Goal: Task Accomplishment & Management: Use online tool/utility

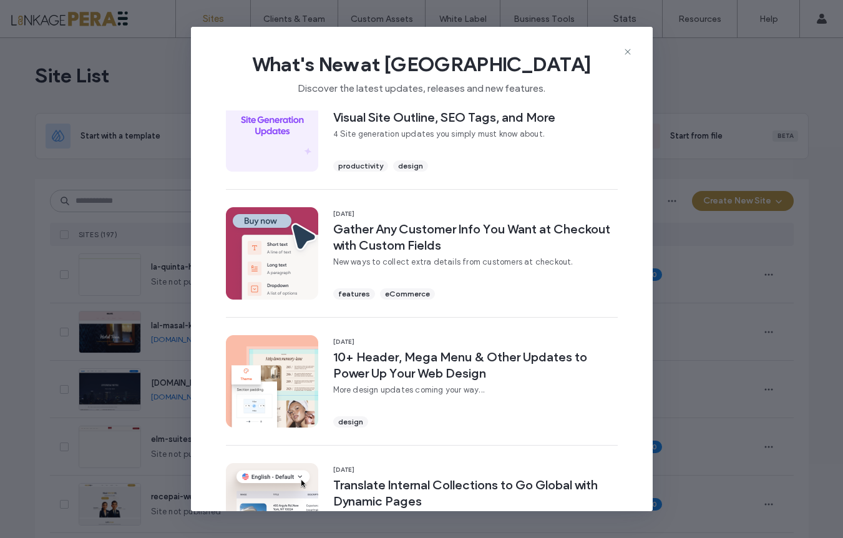
scroll to position [46, 0]
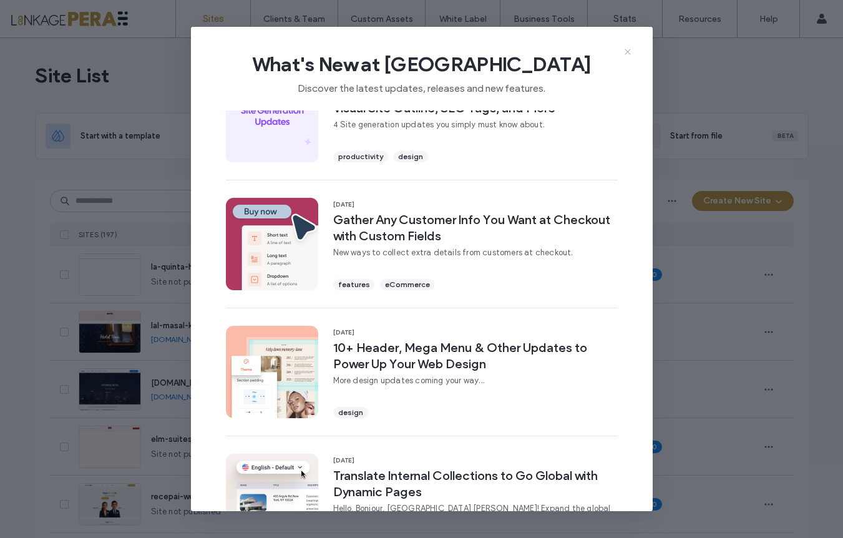
click at [624, 47] on icon at bounding box center [628, 52] width 10 height 10
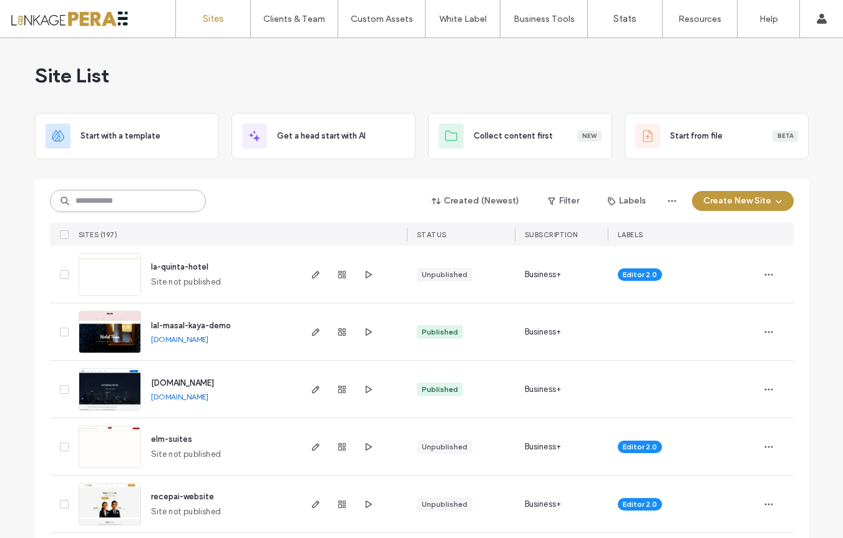
click at [97, 190] on input at bounding box center [128, 201] width 156 height 22
type input "**********"
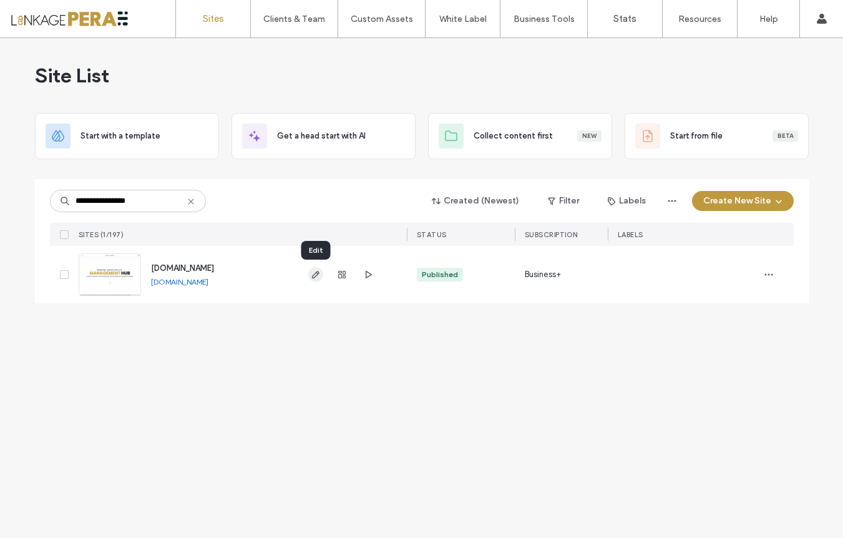
click at [318, 276] on icon "button" at bounding box center [316, 274] width 10 height 10
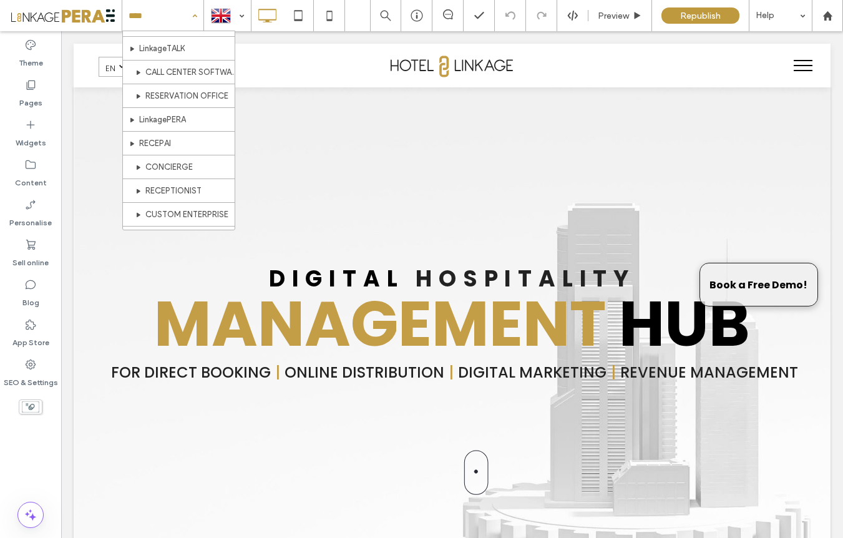
scroll to position [566, 0]
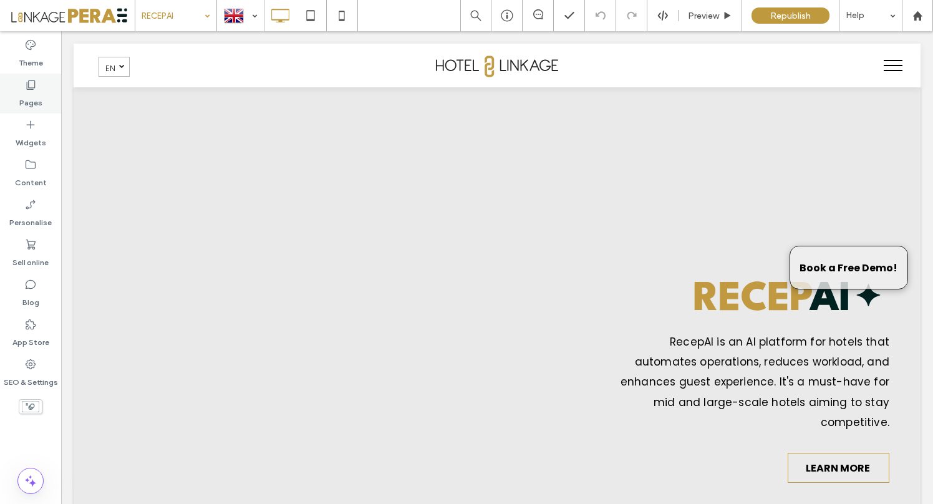
click at [43, 93] on div "Pages" at bounding box center [30, 94] width 61 height 40
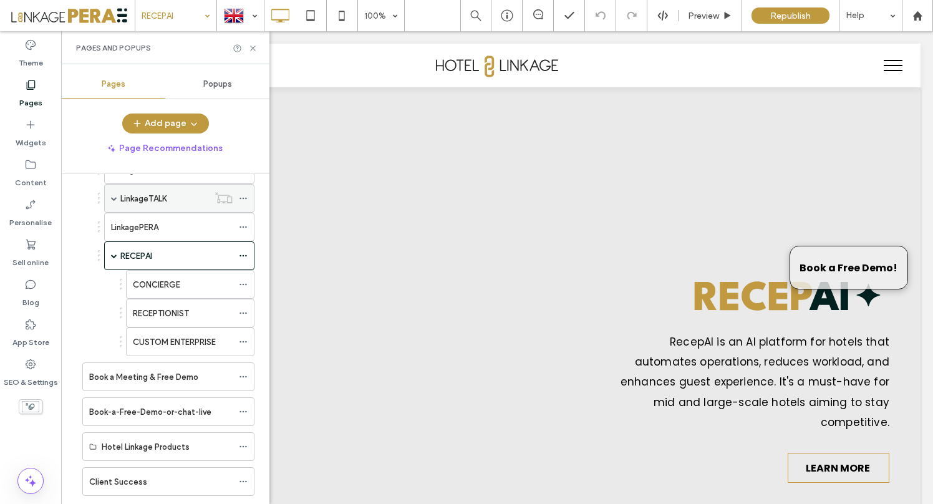
scroll to position [279, 0]
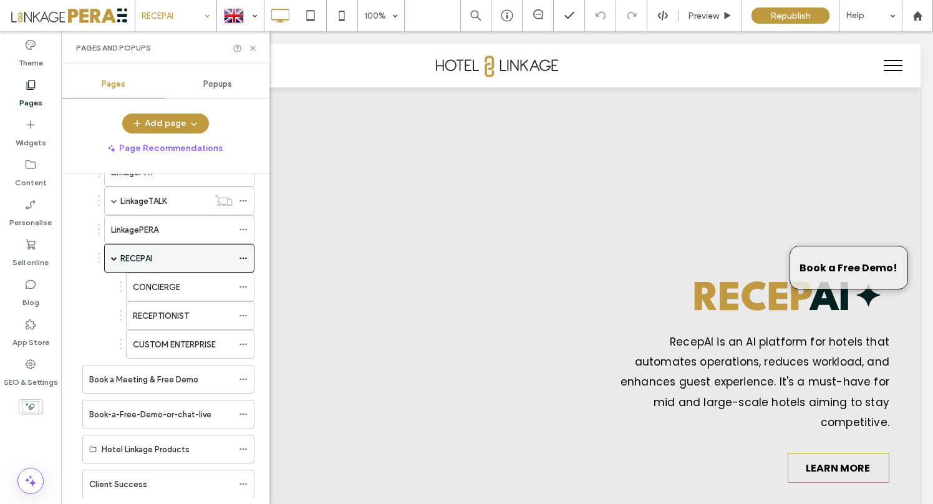
click at [241, 257] on icon at bounding box center [243, 258] width 9 height 9
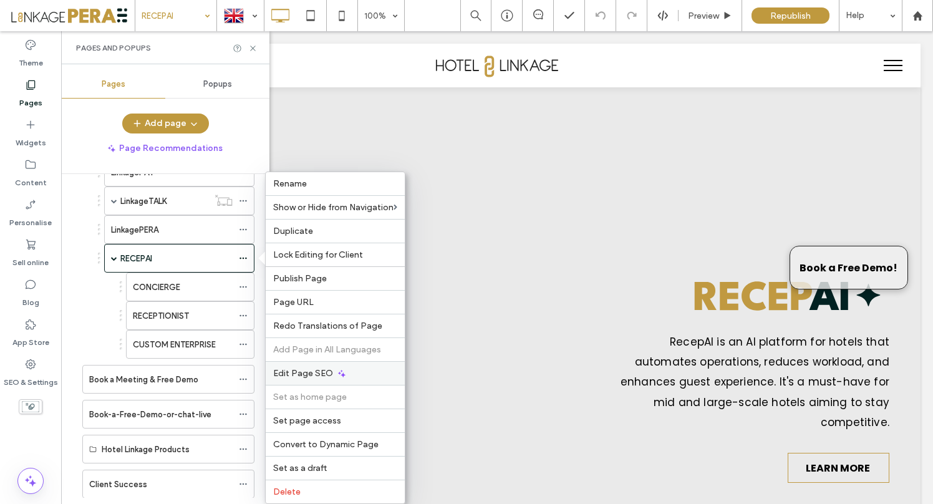
click at [337, 376] on icon at bounding box center [342, 374] width 10 height 10
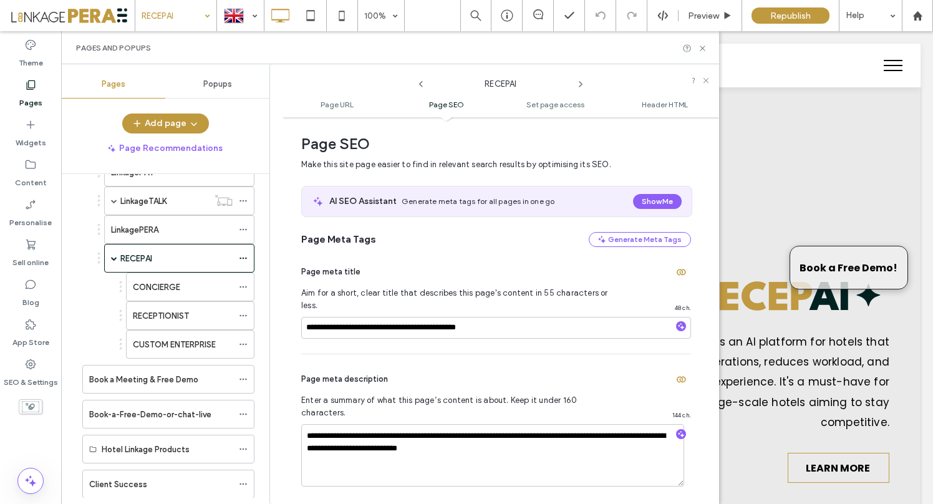
scroll to position [172, 0]
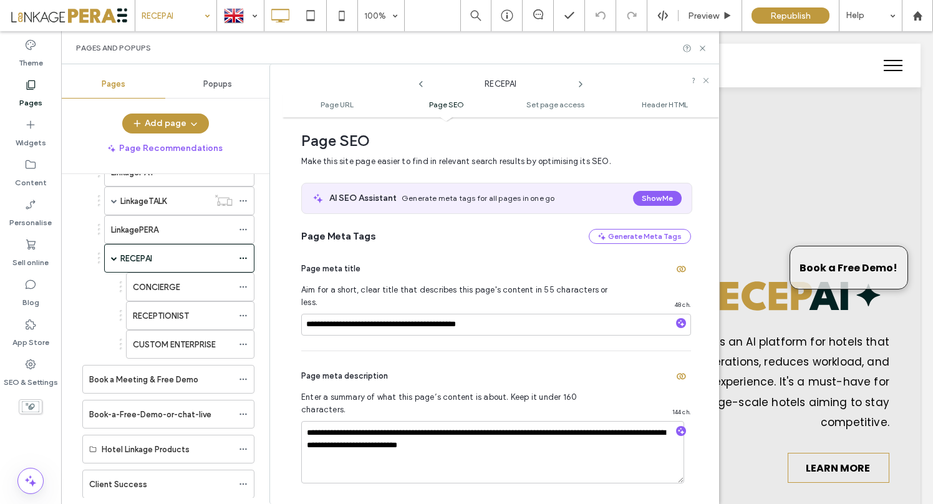
click at [661, 115] on ul "Page URL Page SEO Set page access Header HTML" at bounding box center [501, 104] width 437 height 25
click at [659, 102] on span "Header HTML" at bounding box center [665, 104] width 46 height 9
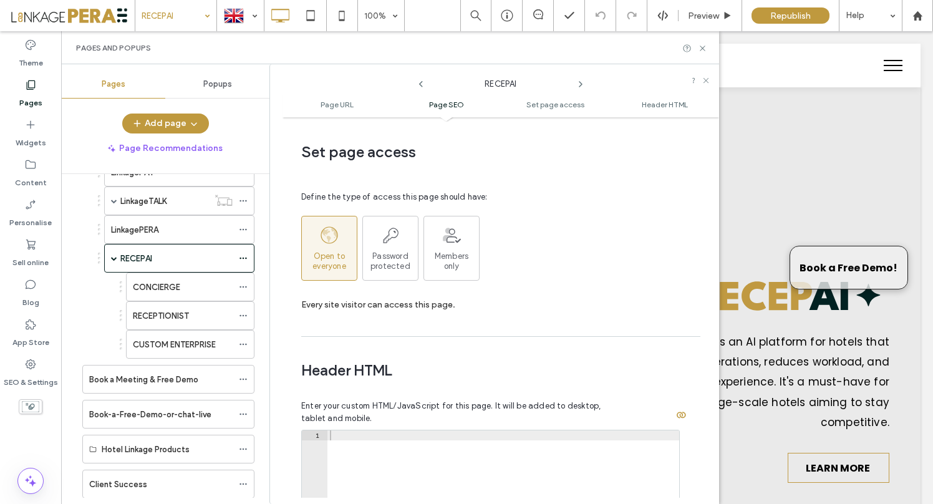
scroll to position [1151, 0]
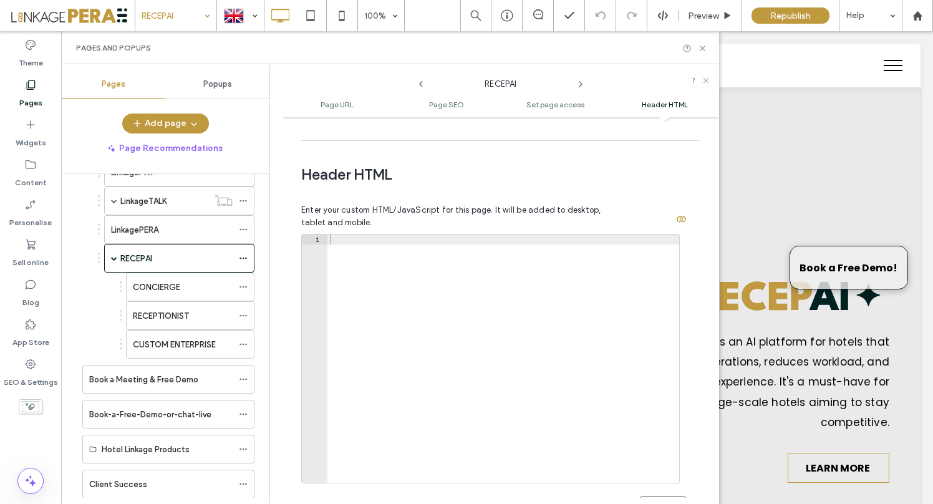
click at [352, 235] on div at bounding box center [504, 369] width 352 height 268
paste textarea "Cursor at row 1"
click at [649, 496] on button "Save" at bounding box center [663, 506] width 56 height 20
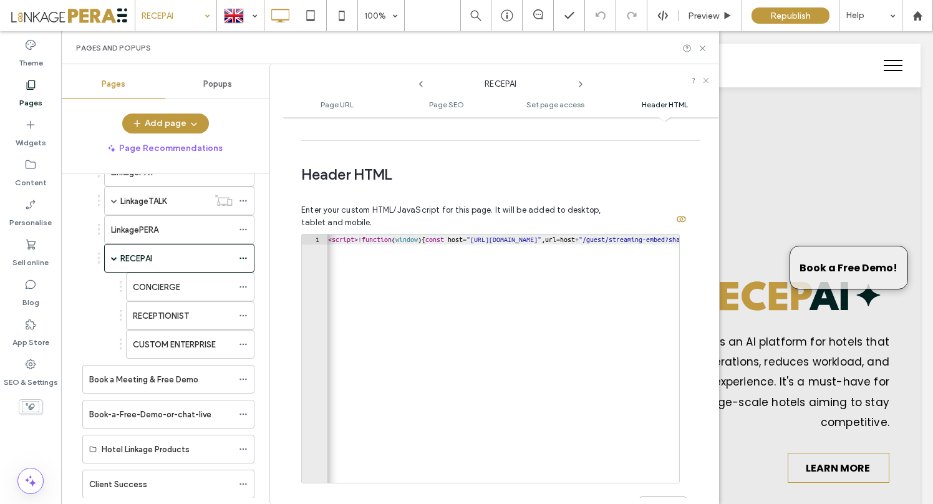
scroll to position [0, 0]
click at [702, 47] on icon at bounding box center [702, 48] width 9 height 9
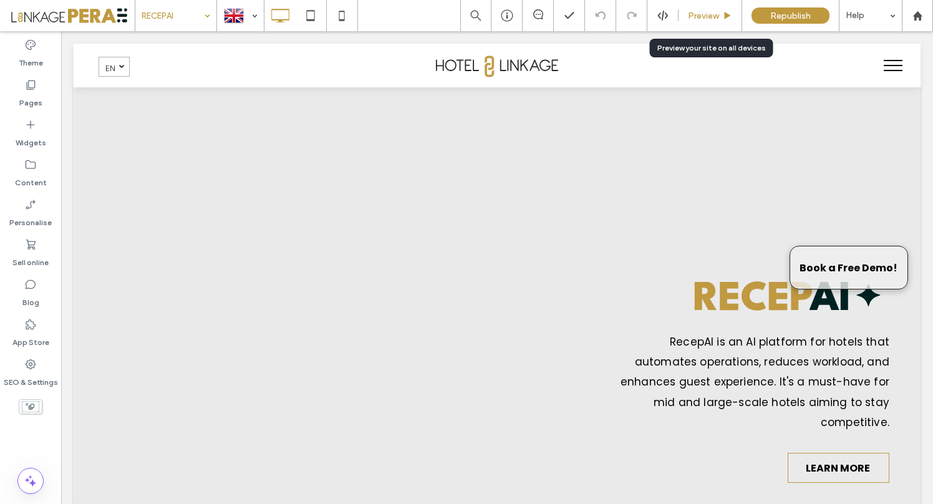
click at [714, 15] on span "Preview" at bounding box center [703, 16] width 31 height 11
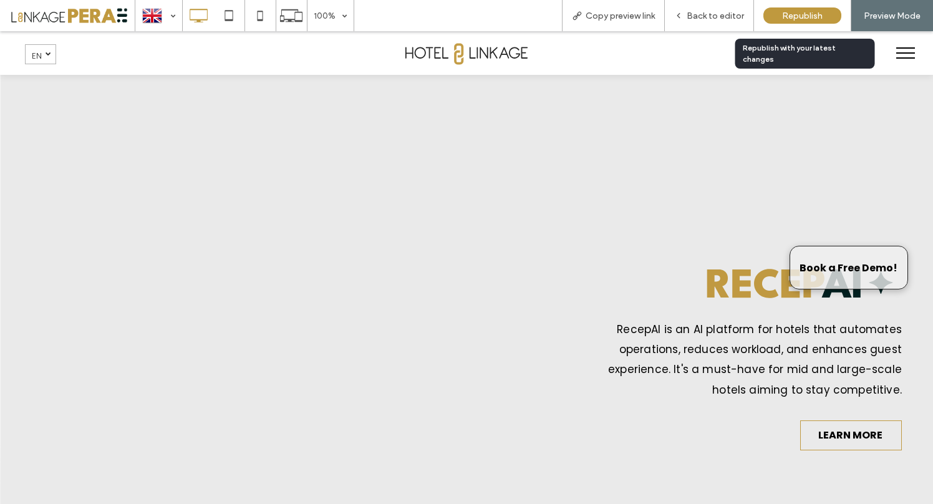
click at [794, 19] on span "Republish" at bounding box center [802, 16] width 41 height 11
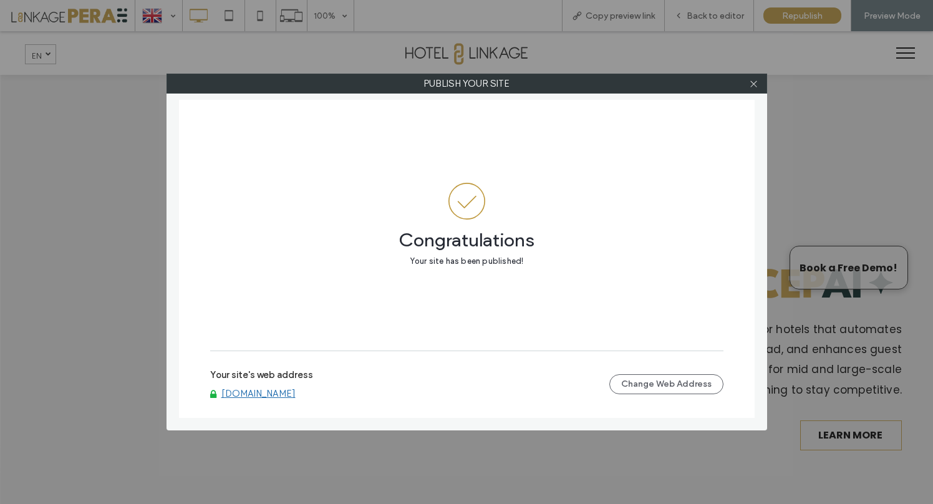
click at [280, 397] on link "[DOMAIN_NAME]" at bounding box center [258, 393] width 74 height 11
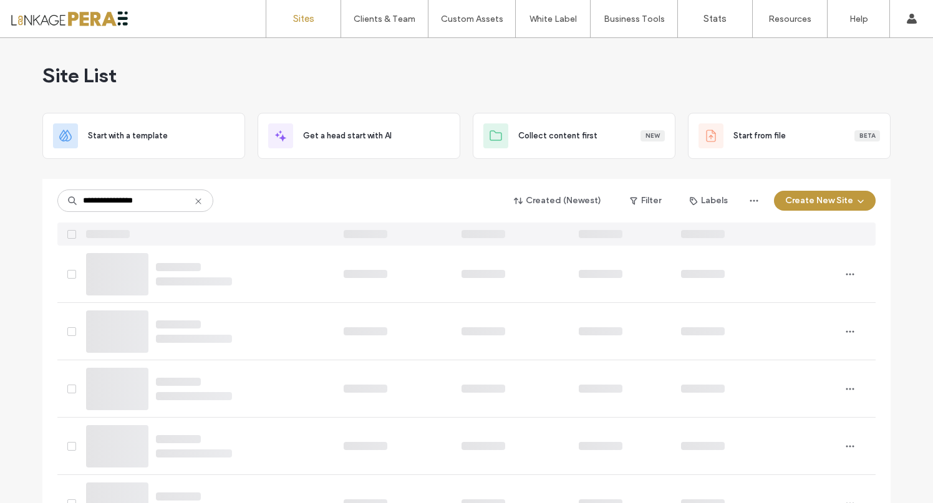
type input "**********"
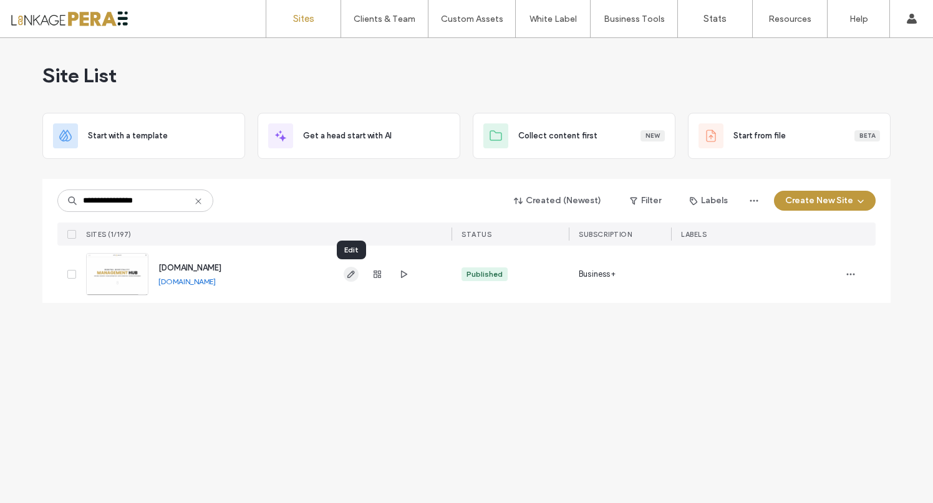
click at [347, 276] on icon "button" at bounding box center [351, 274] width 10 height 10
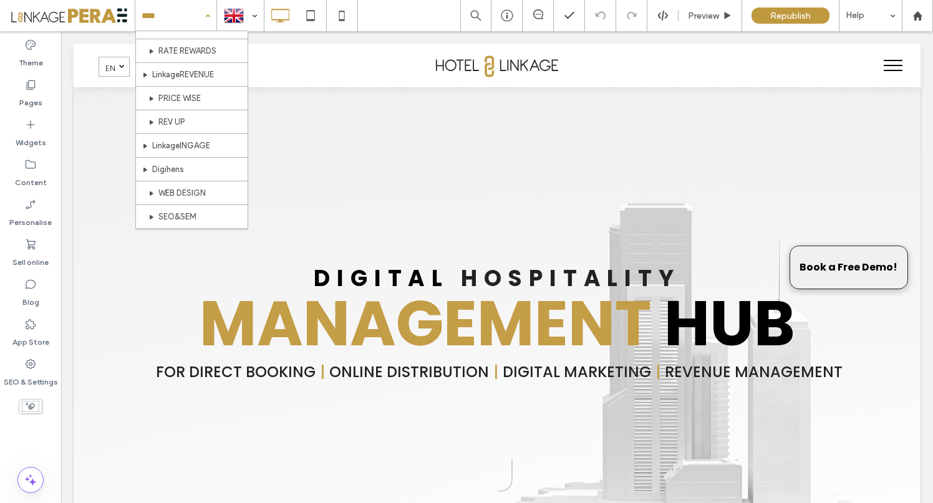
scroll to position [302, 0]
click at [31, 95] on label "Pages" at bounding box center [30, 99] width 23 height 17
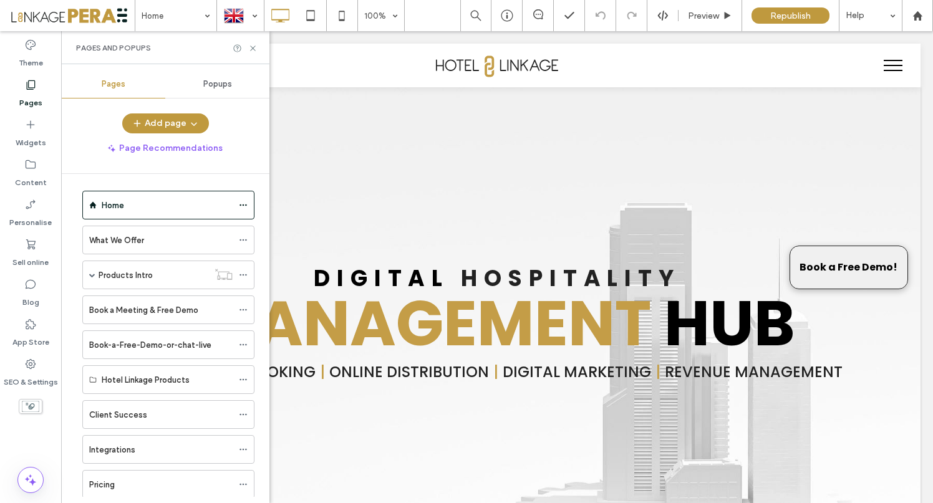
scroll to position [0, 0]
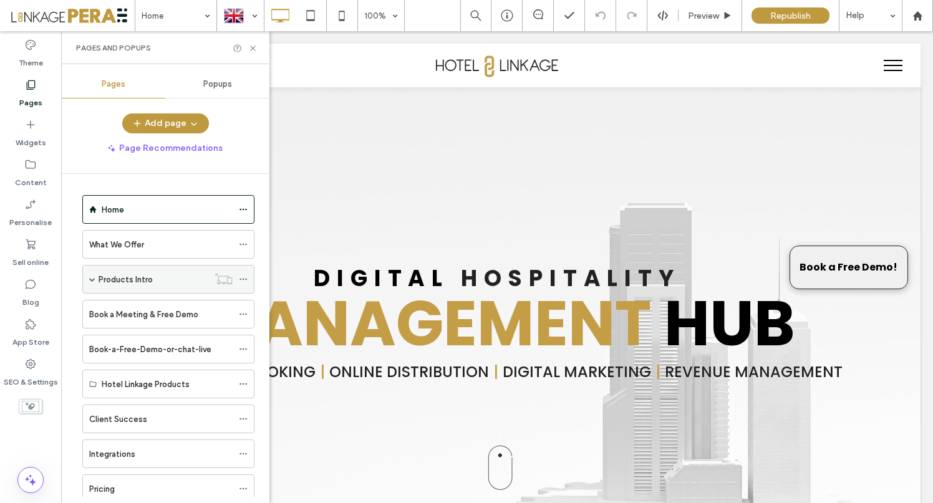
click at [91, 276] on span at bounding box center [92, 279] width 6 height 6
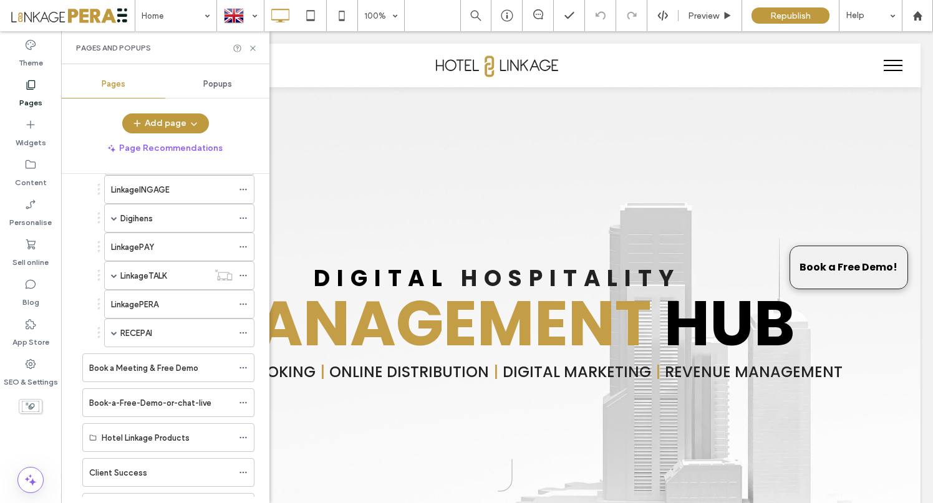
scroll to position [207, 0]
click at [164, 328] on div "RECEPAI" at bounding box center [176, 330] width 112 height 13
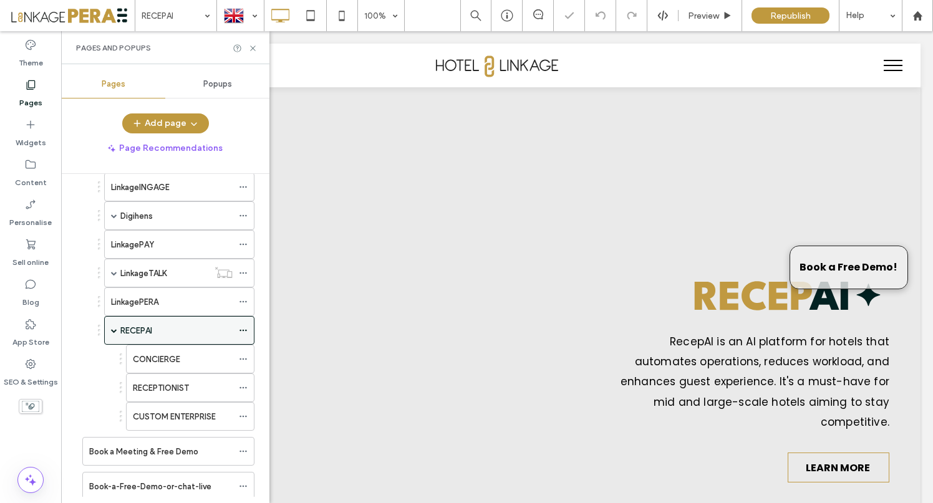
click at [245, 331] on icon at bounding box center [243, 330] width 9 height 9
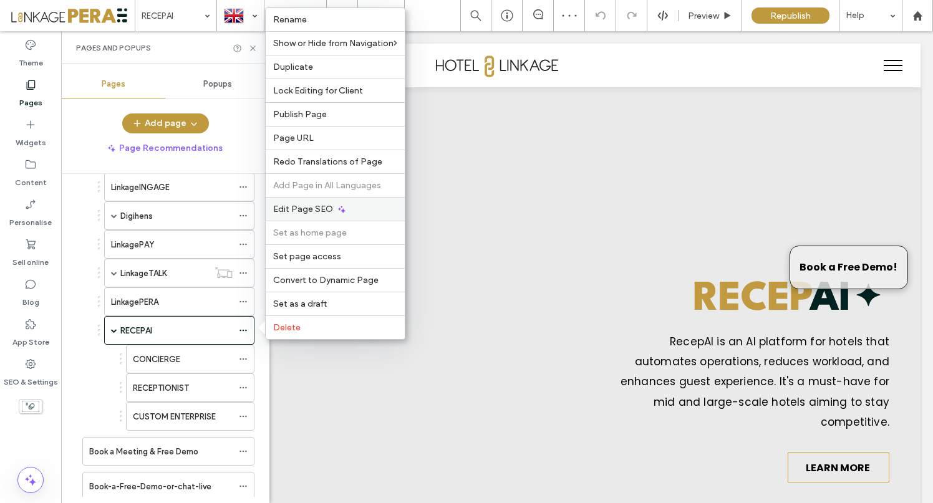
click at [317, 215] on div "Edit Page SEO" at bounding box center [335, 209] width 139 height 24
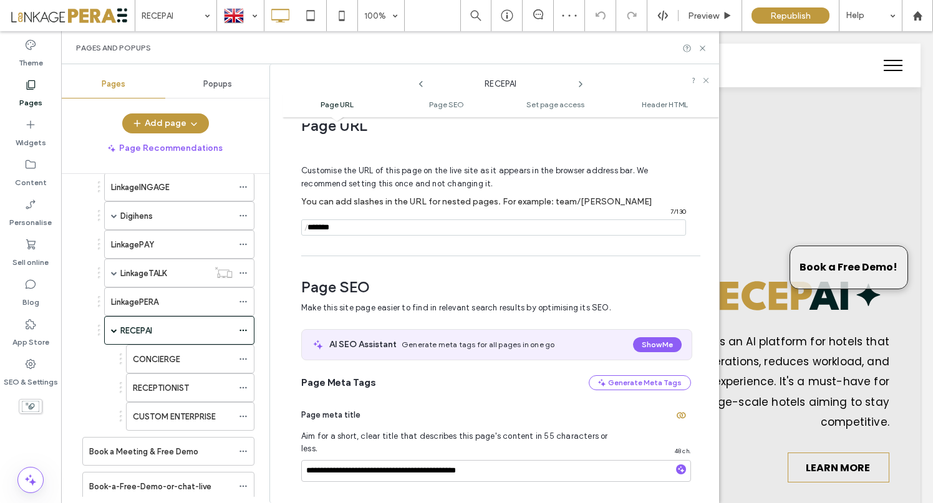
scroll to position [172, 0]
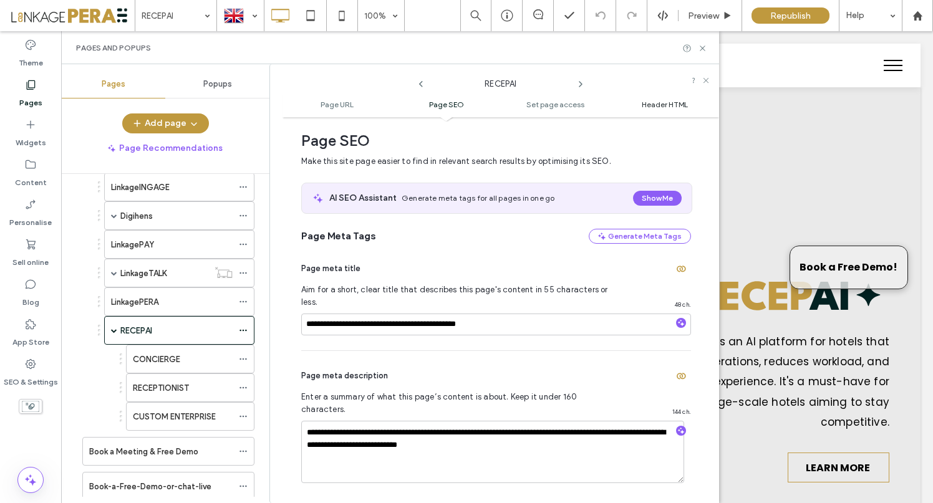
click at [664, 104] on span "Header HTML" at bounding box center [665, 104] width 46 height 9
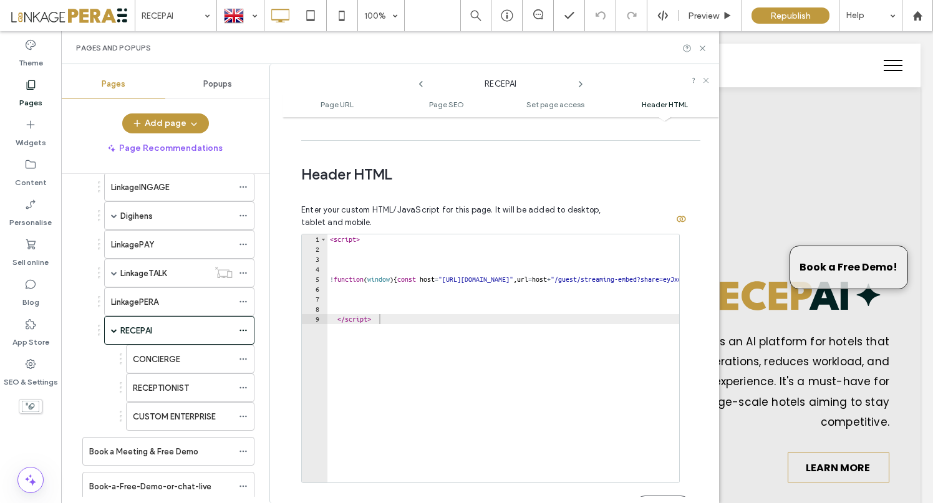
scroll to position [1151, 0]
type textarea "*********"
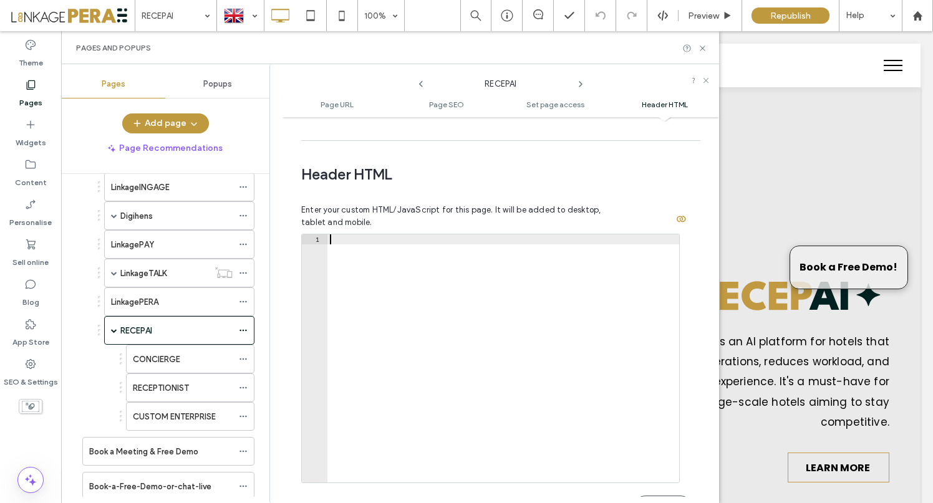
click at [665, 496] on button "Save" at bounding box center [663, 506] width 56 height 20
click at [706, 46] on icon at bounding box center [702, 48] width 9 height 9
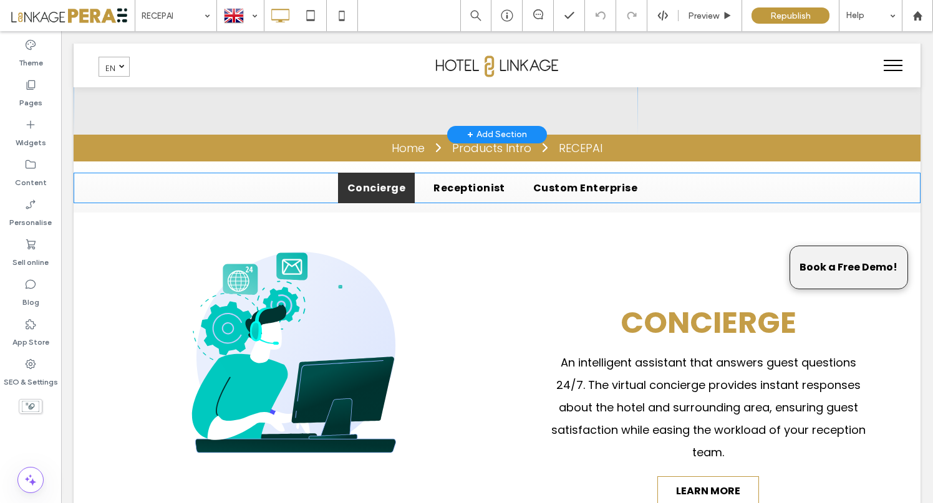
scroll to position [455, 0]
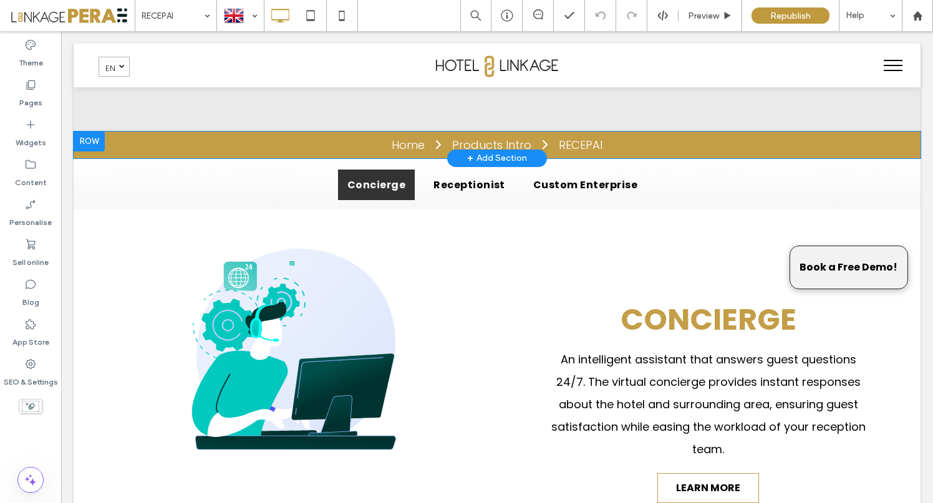
click at [85, 145] on div at bounding box center [89, 142] width 31 height 20
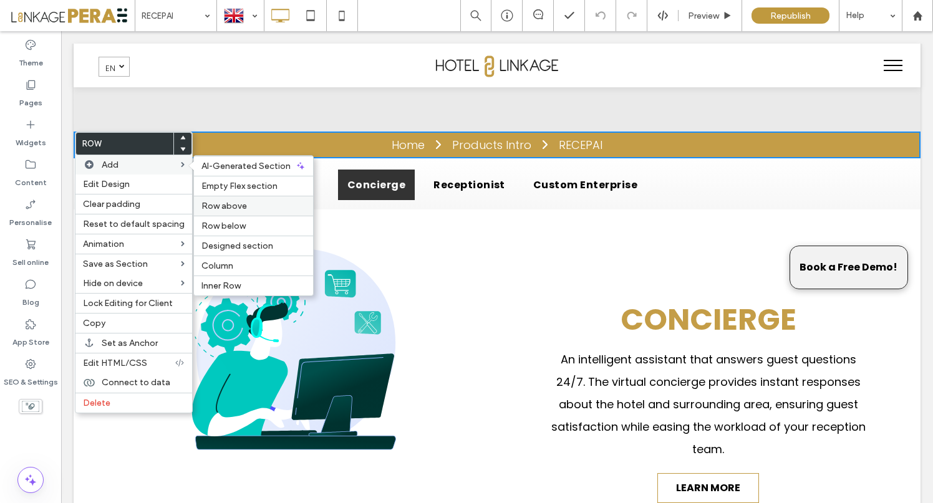
click at [228, 207] on span "Row above" at bounding box center [224, 206] width 46 height 11
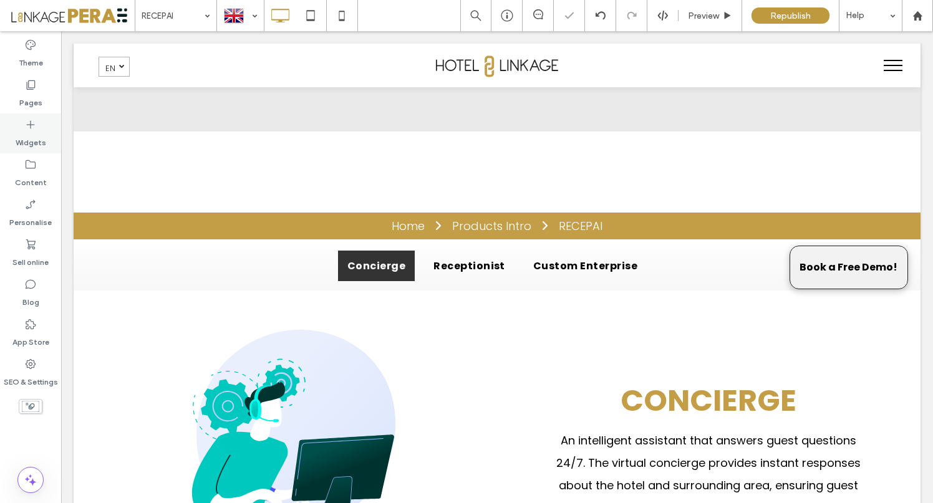
click at [39, 138] on label "Widgets" at bounding box center [31, 139] width 31 height 17
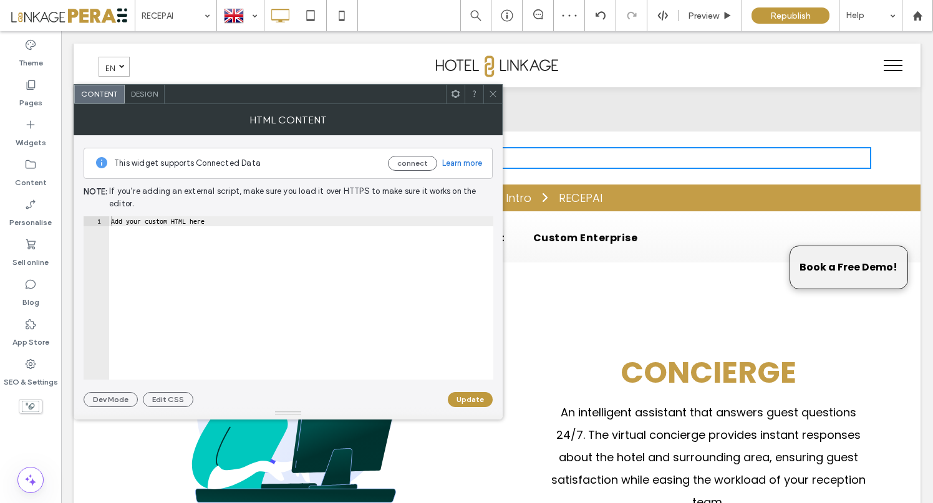
type textarea "**********"
drag, startPoint x: 223, startPoint y: 219, endPoint x: 240, endPoint y: 221, distance: 17.0
click at [230, 220] on div "Add your custom HTML here" at bounding box center [301, 307] width 385 height 183
drag, startPoint x: 150, startPoint y: 239, endPoint x: 62, endPoint y: 206, distance: 94.3
paste textarea "Cursor at row 1"
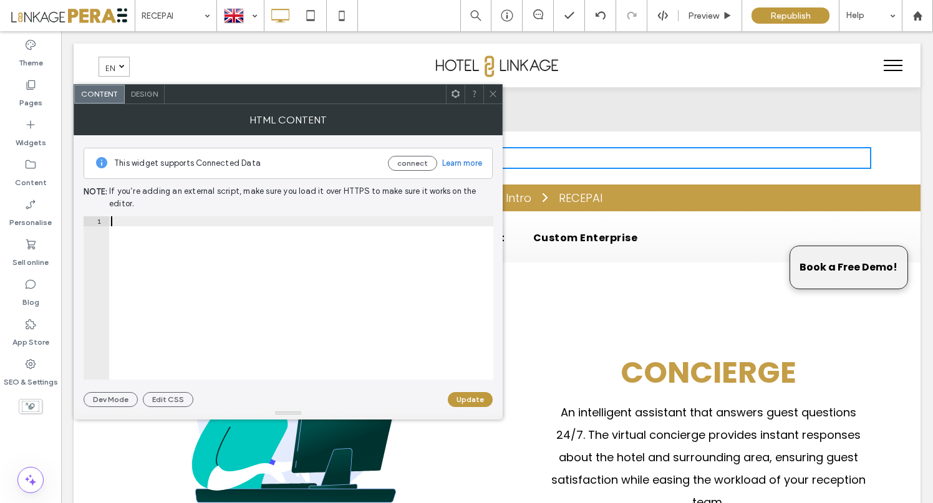
scroll to position [0, 10218]
click at [474, 399] on button "Update" at bounding box center [470, 399] width 45 height 15
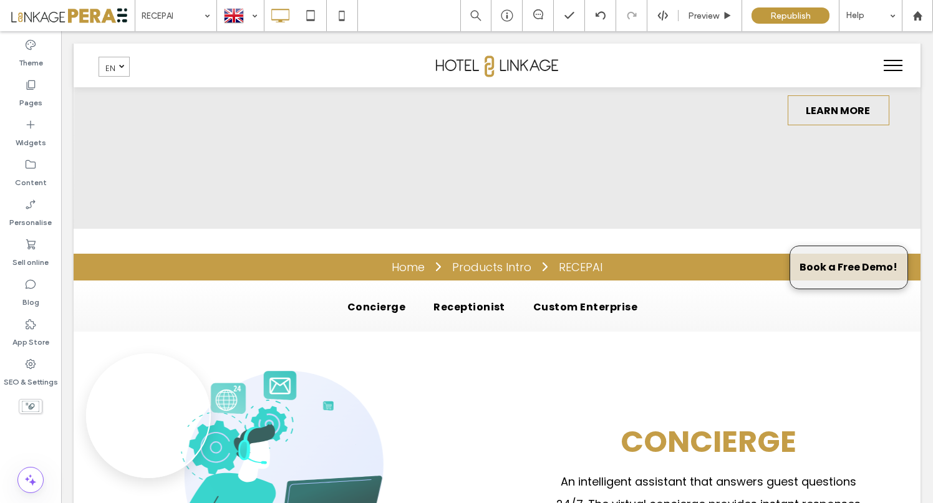
scroll to position [295, 0]
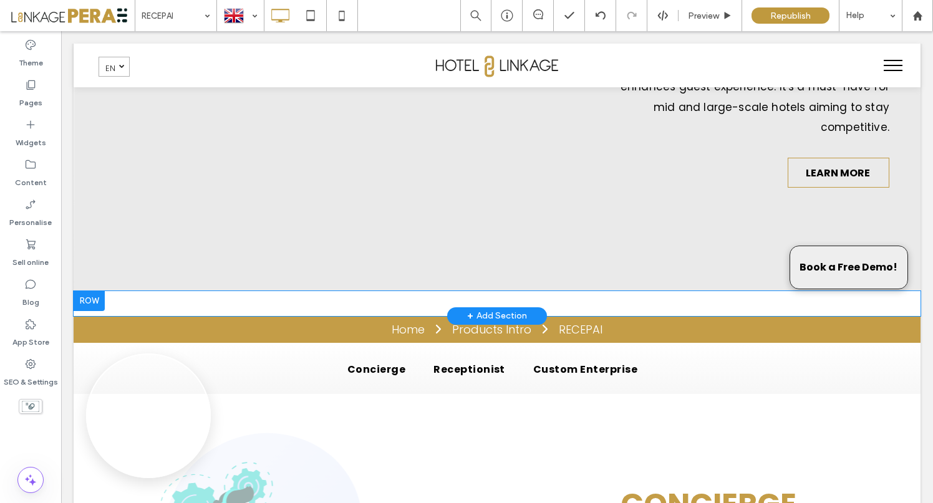
click at [91, 299] on div at bounding box center [89, 301] width 31 height 20
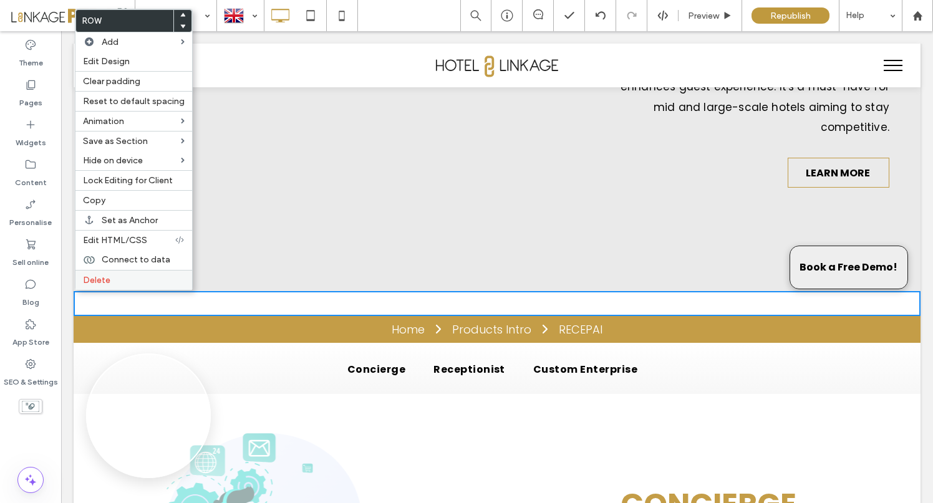
click at [110, 279] on label "Delete" at bounding box center [134, 280] width 102 height 11
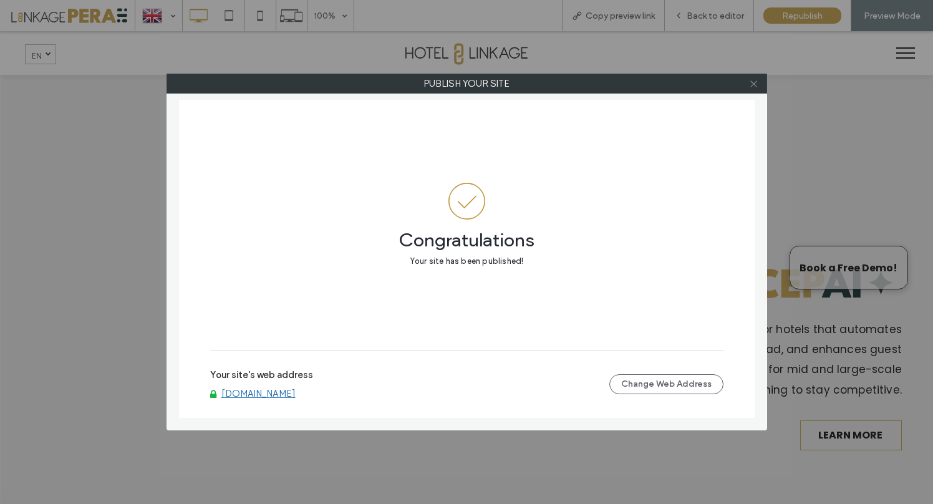
click at [751, 77] on span at bounding box center [753, 83] width 9 height 19
